Goal: Task Accomplishment & Management: Manage account settings

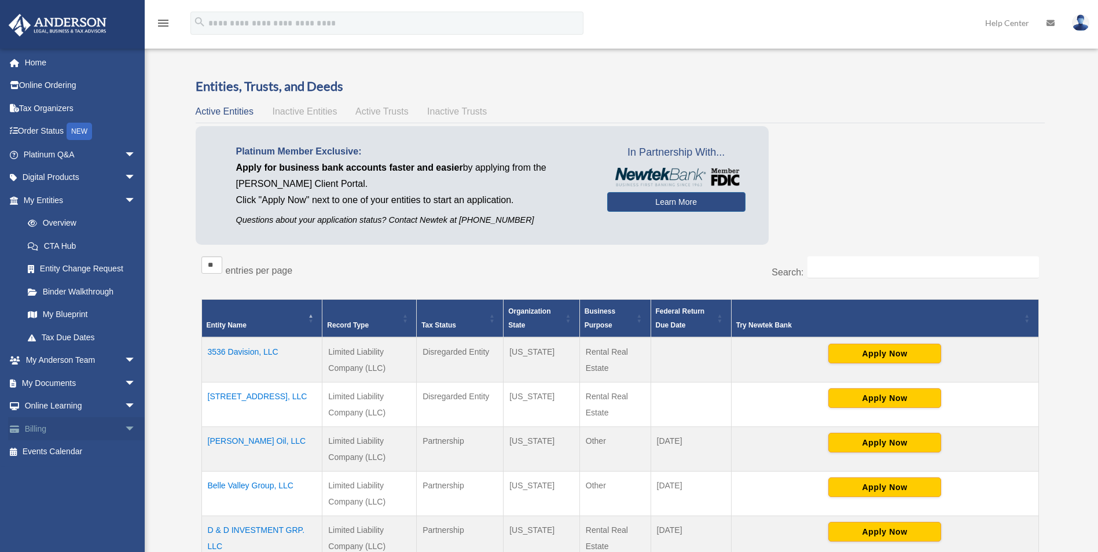
click at [39, 428] on link "Billing arrow_drop_down" at bounding box center [80, 428] width 145 height 23
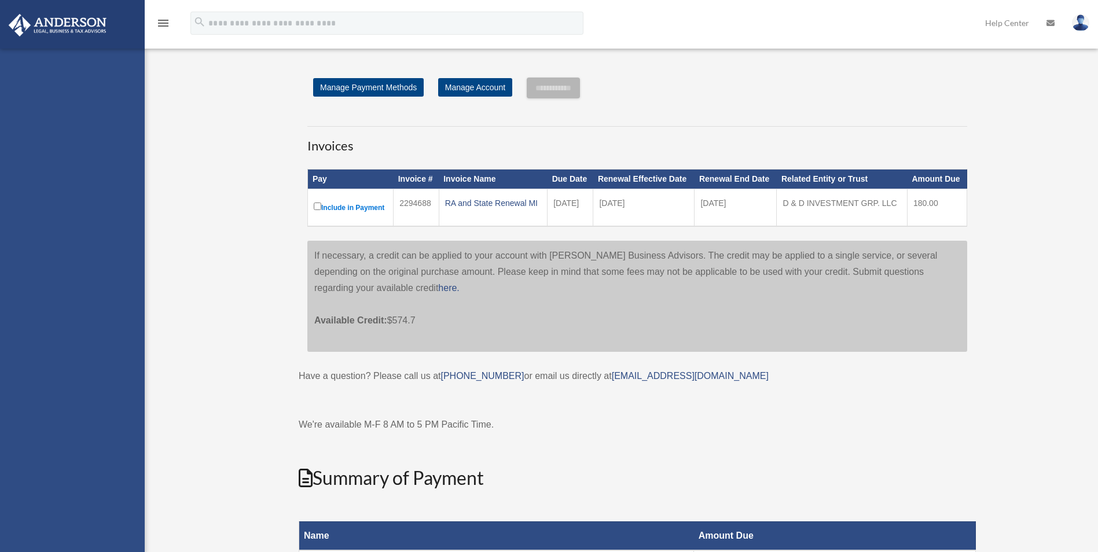
click at [120, 49] on div "[EMAIL_ADDRESS][DOMAIN_NAME] Sign Out [EMAIL_ADDRESS][DOMAIN_NAME] Home Online …" at bounding box center [72, 49] width 145 height 0
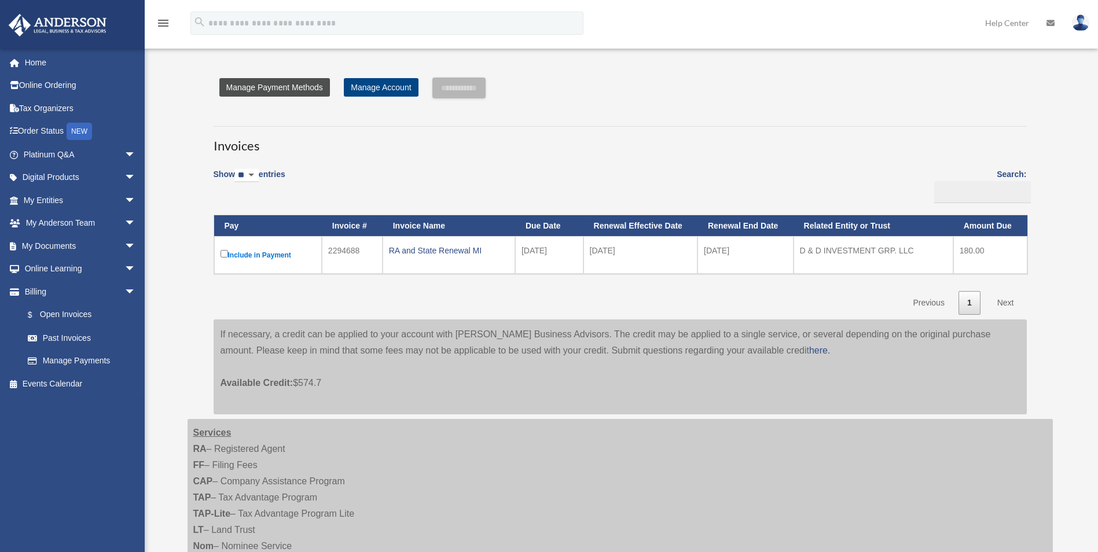
click at [312, 87] on link "Manage Payment Methods" at bounding box center [274, 87] width 111 height 19
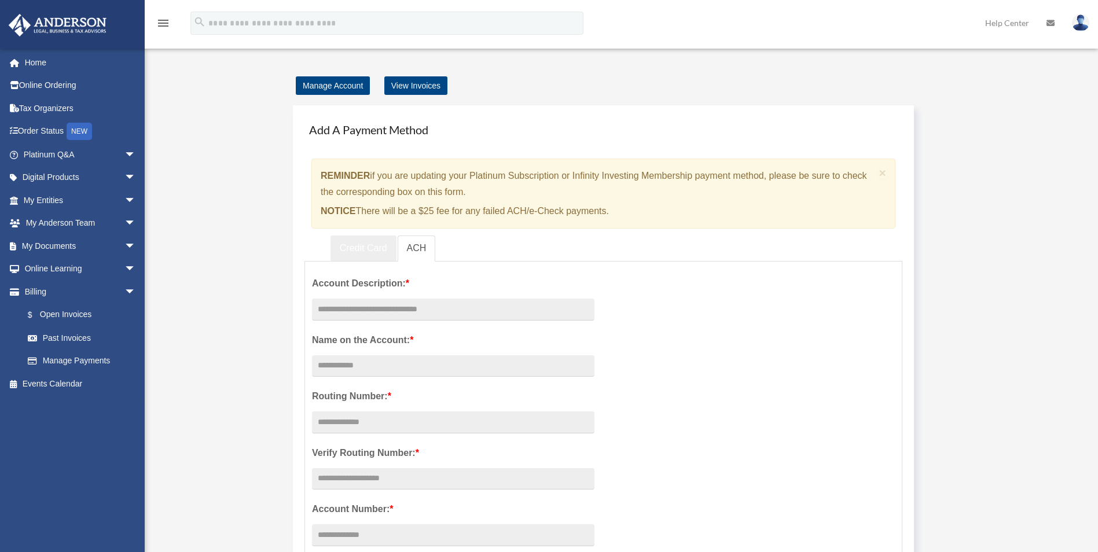
click at [369, 245] on link "Credit Card" at bounding box center [363, 249] width 66 height 26
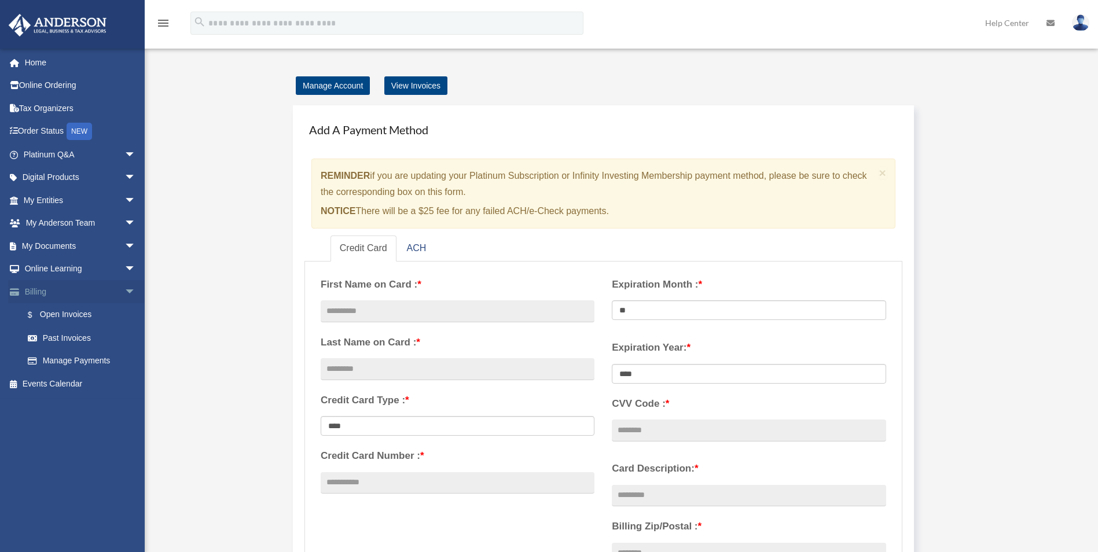
click at [30, 290] on link "Billing arrow_drop_down" at bounding box center [80, 291] width 145 height 23
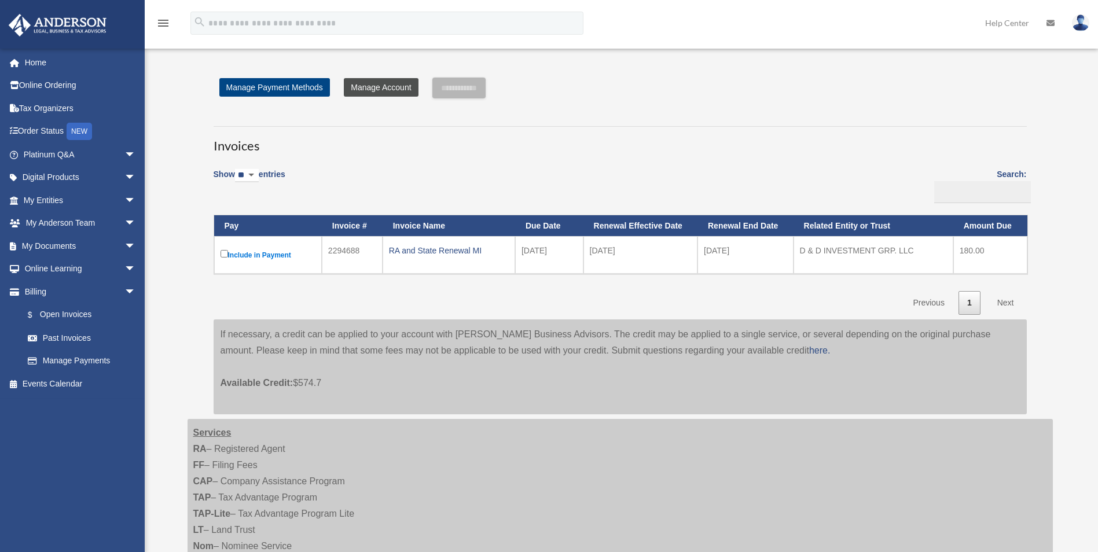
click at [377, 87] on link "Manage Account" at bounding box center [381, 87] width 74 height 19
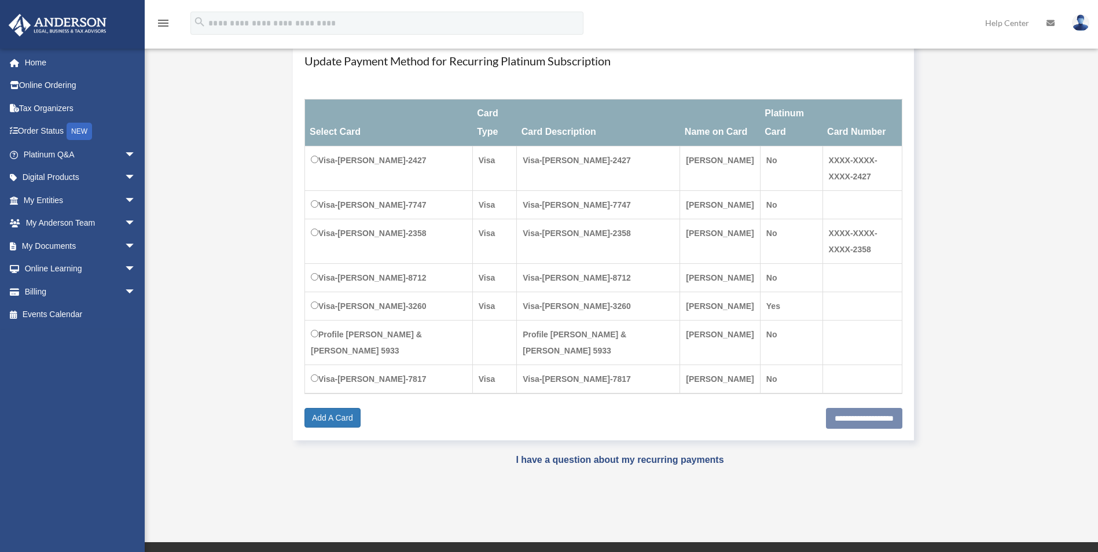
scroll to position [174, 0]
